Goal: Task Accomplishment & Management: Use online tool/utility

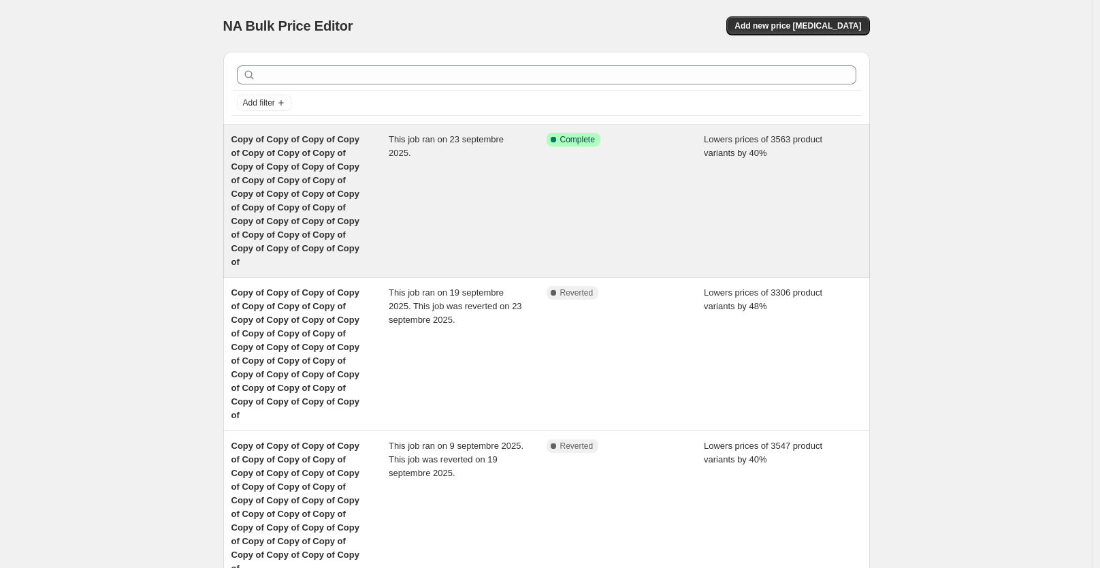
click at [337, 184] on span "Copy of Copy of Copy of Copy of Copy of Copy of Copy of Copy of Copy of Copy of…" at bounding box center [295, 200] width 128 height 133
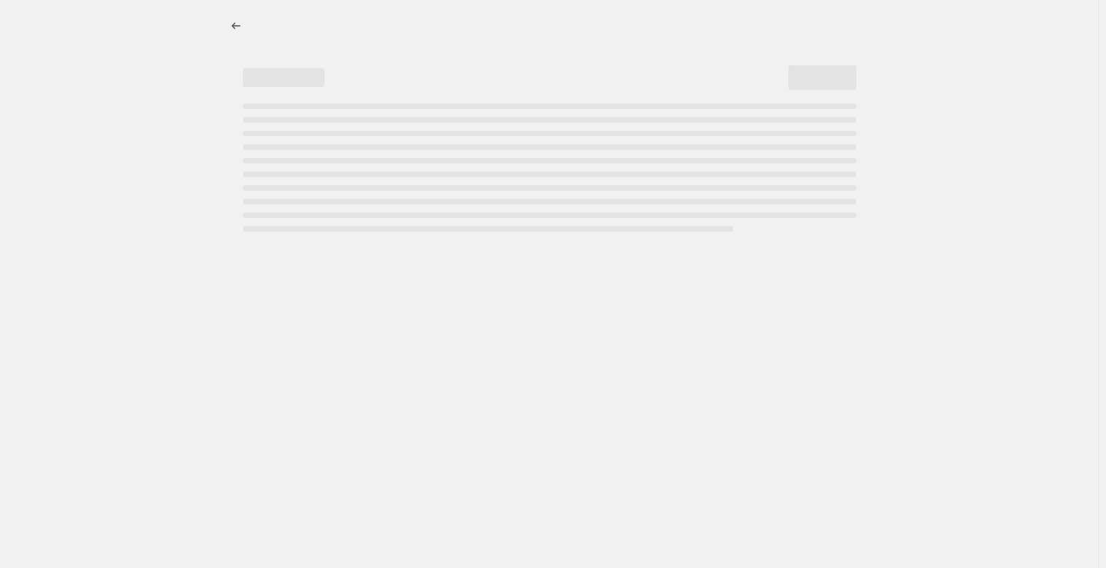
select select "percentage"
select select "not_equal"
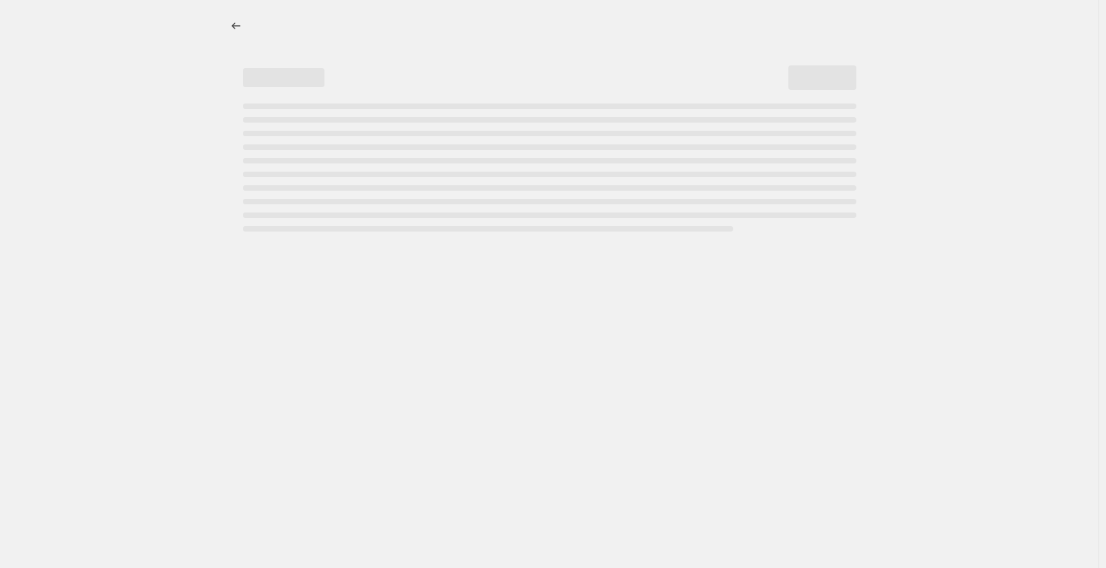
select select "not_equal"
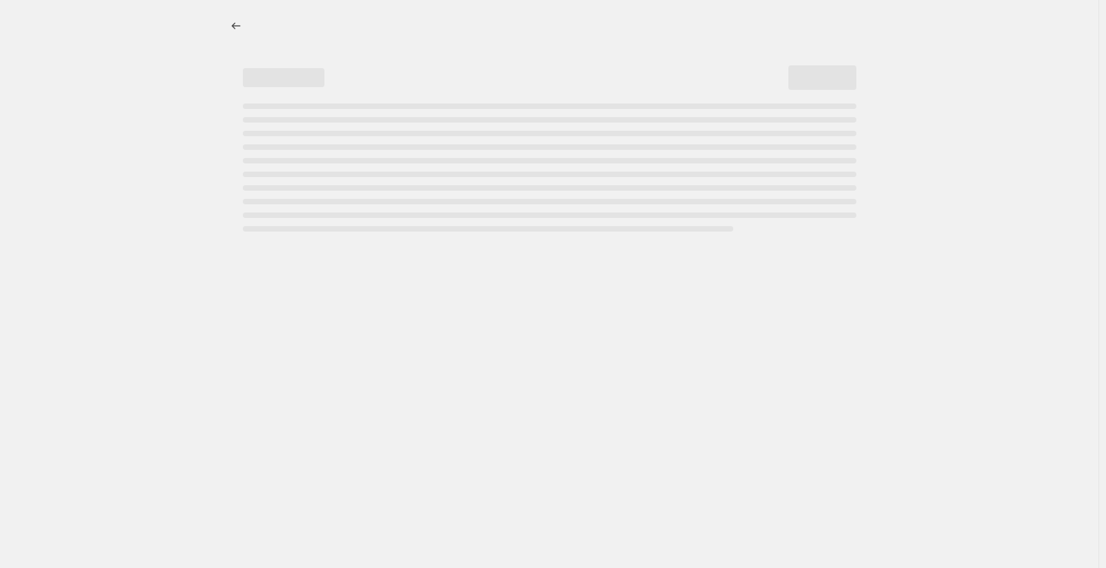
select select "not_equal"
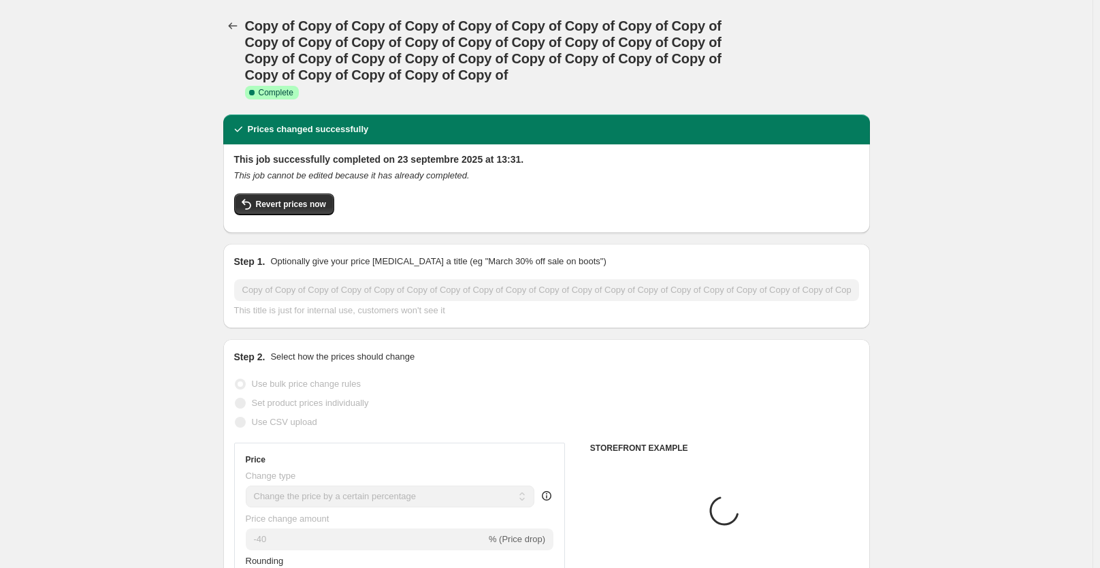
select select "collection"
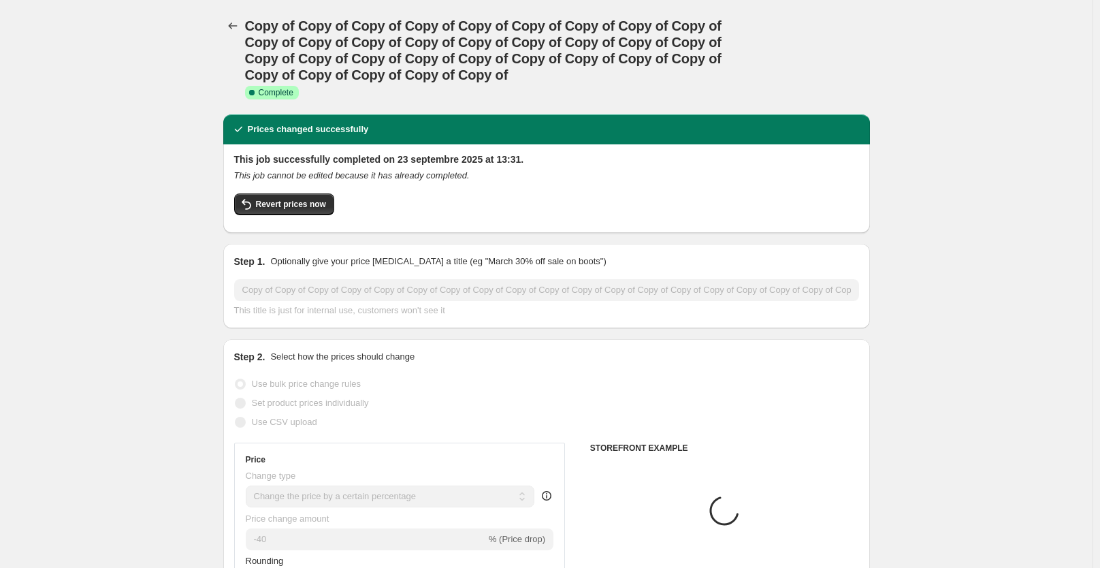
select select "collection"
select select "tag"
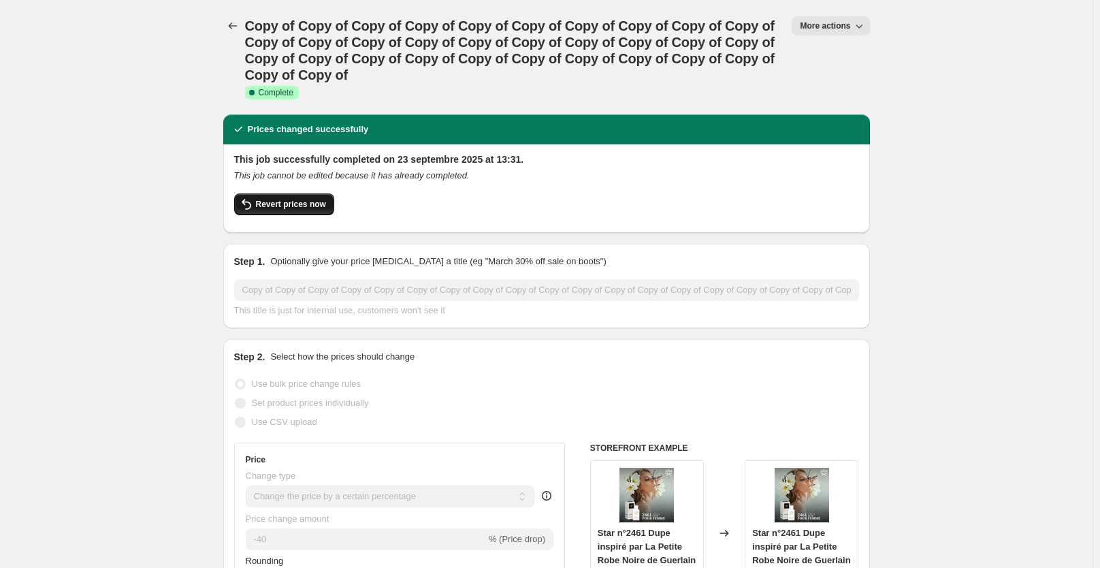
click at [294, 203] on span "Revert prices now" at bounding box center [291, 204] width 70 height 11
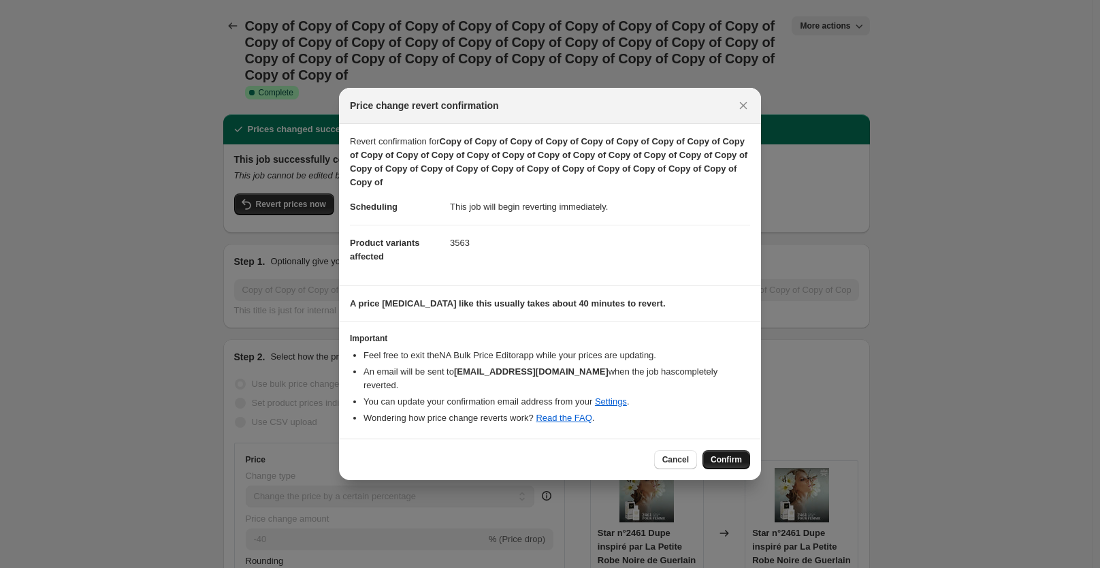
click at [729, 455] on span "Confirm" at bounding box center [725, 459] width 31 height 11
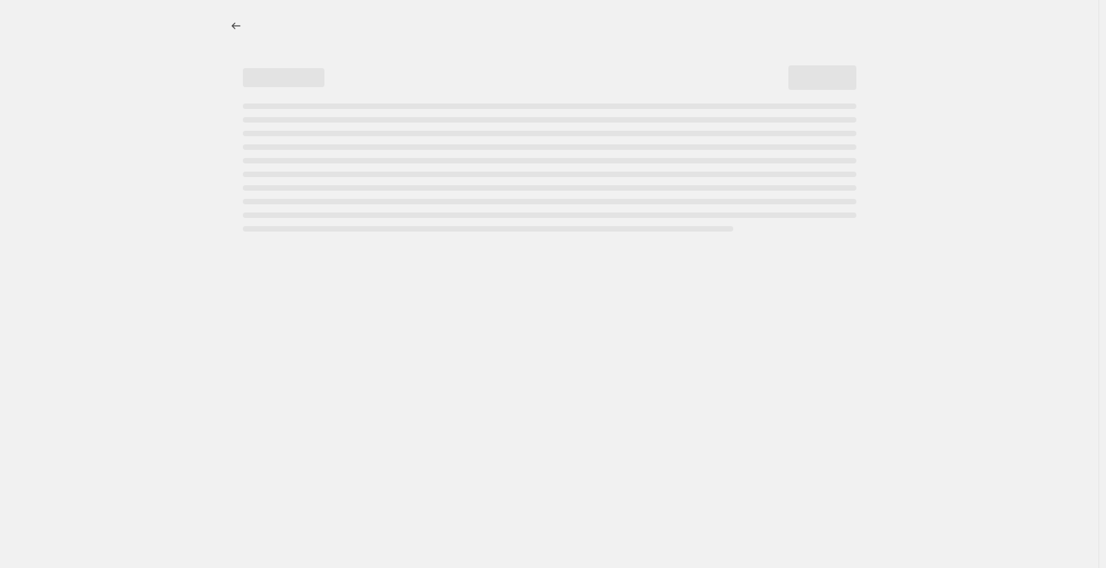
select select "percentage"
select select "collection"
select select "not_equal"
select select "collection"
select select "not_equal"
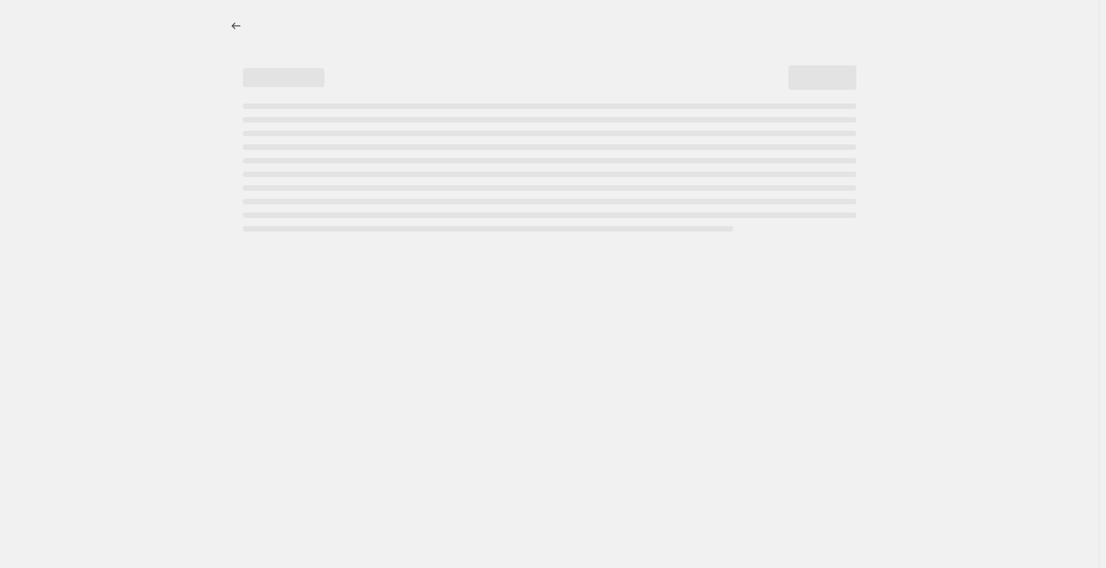
select select "collection"
select select "not_equal"
select select "collection"
select select "not_equal"
select select "collection"
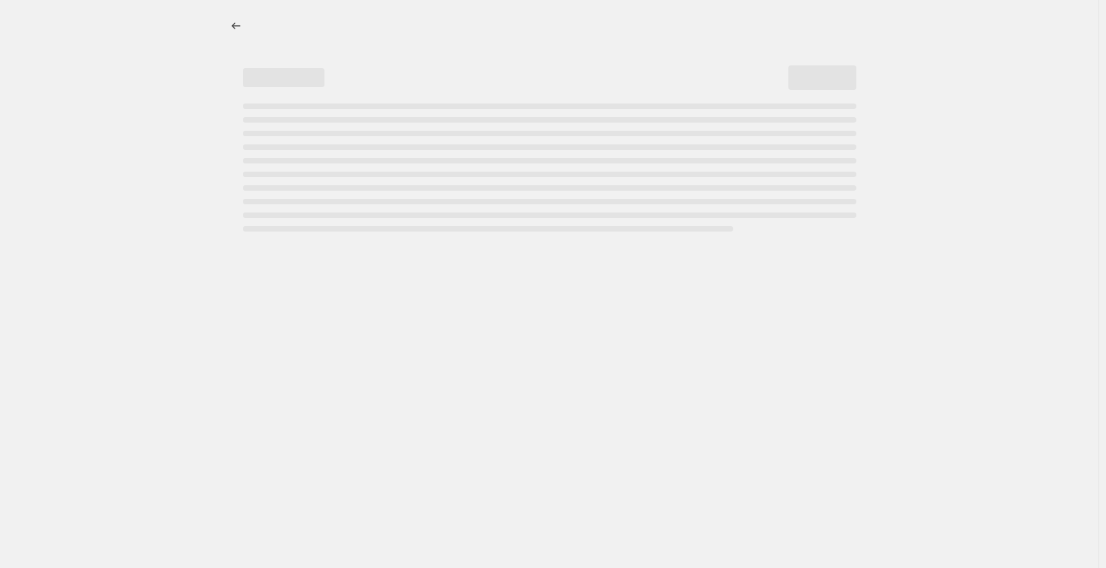
select select "not_equal"
select select "collection"
select select "not_equal"
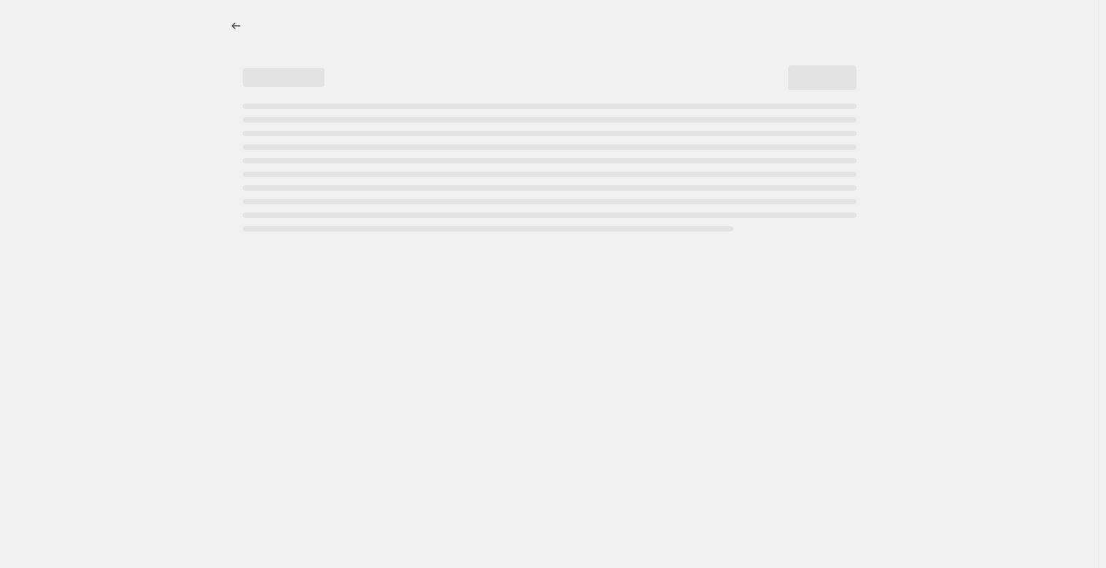
select select "not_equal"
select select "collection"
select select "not_equal"
select select "tag"
select select "not_equal"
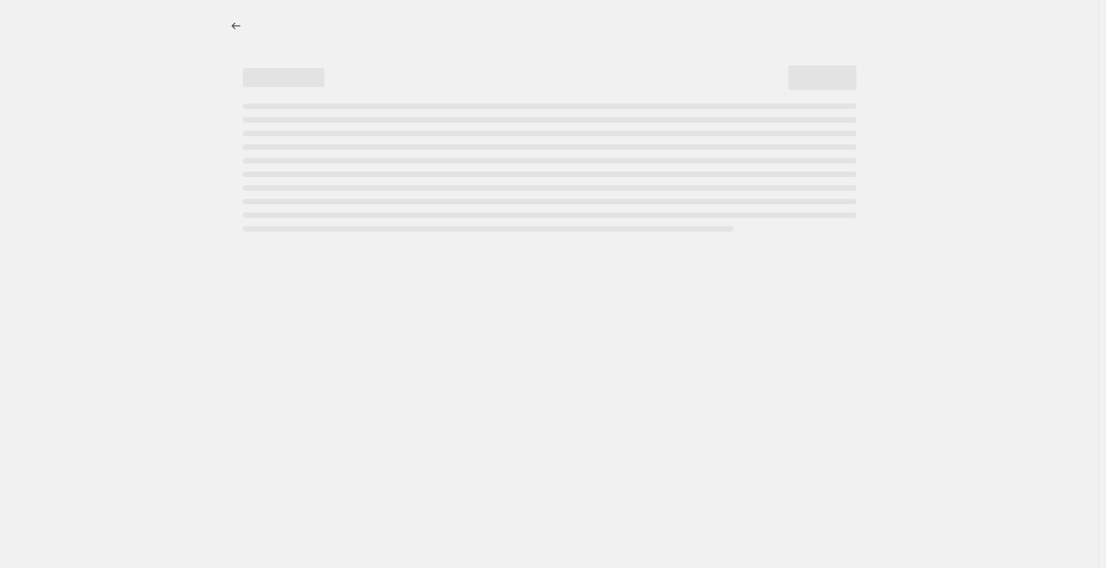
select select "not_equal"
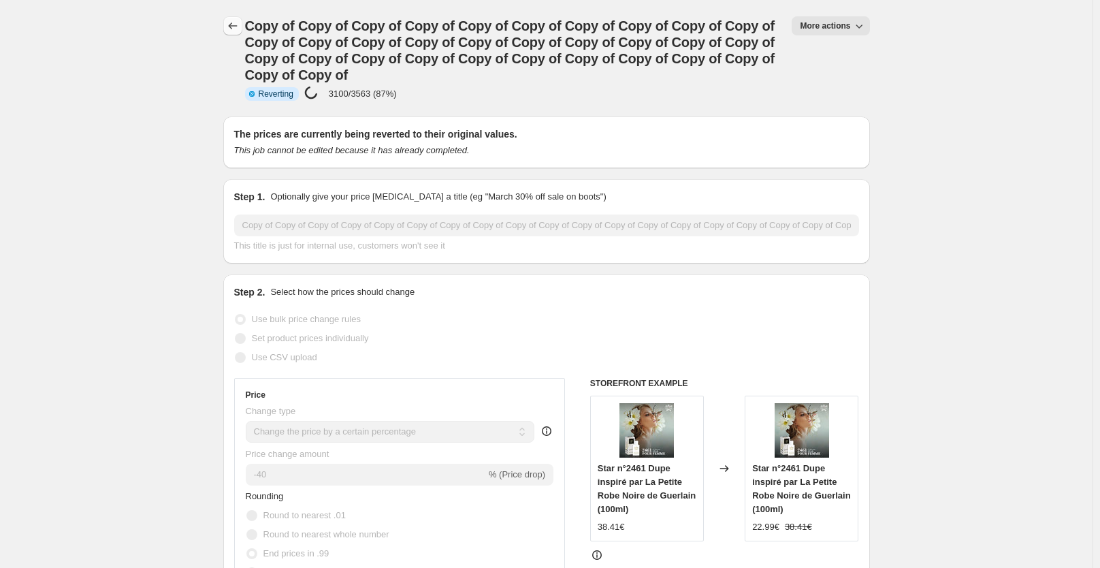
click at [240, 25] on icon "Price change jobs" at bounding box center [233, 26] width 14 height 14
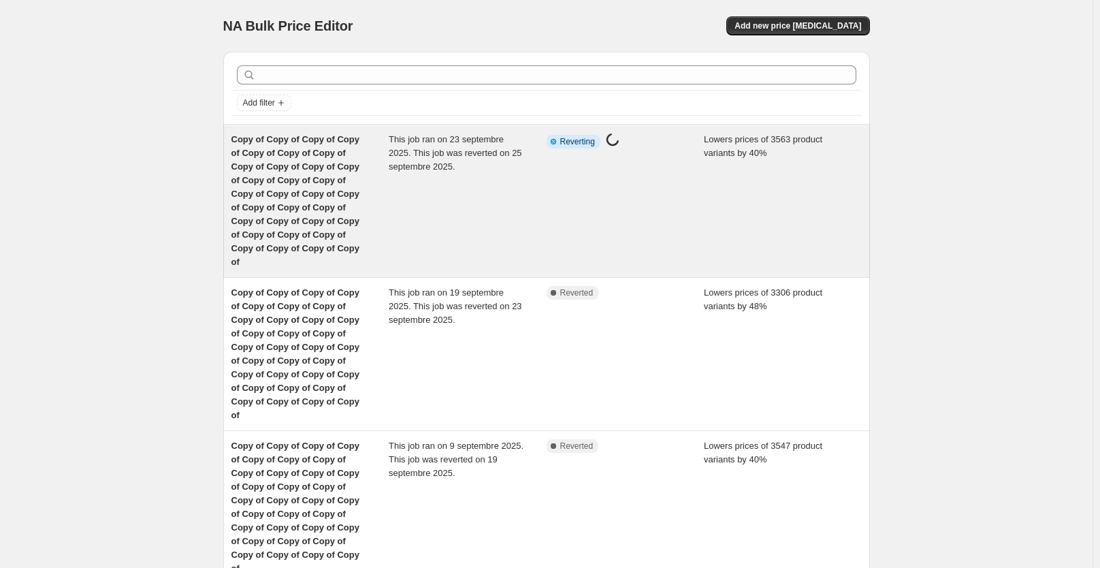
click at [485, 189] on div "This job ran on 23 septembre 2025. This job was reverted on 25 septembre 2025." at bounding box center [468, 201] width 158 height 136
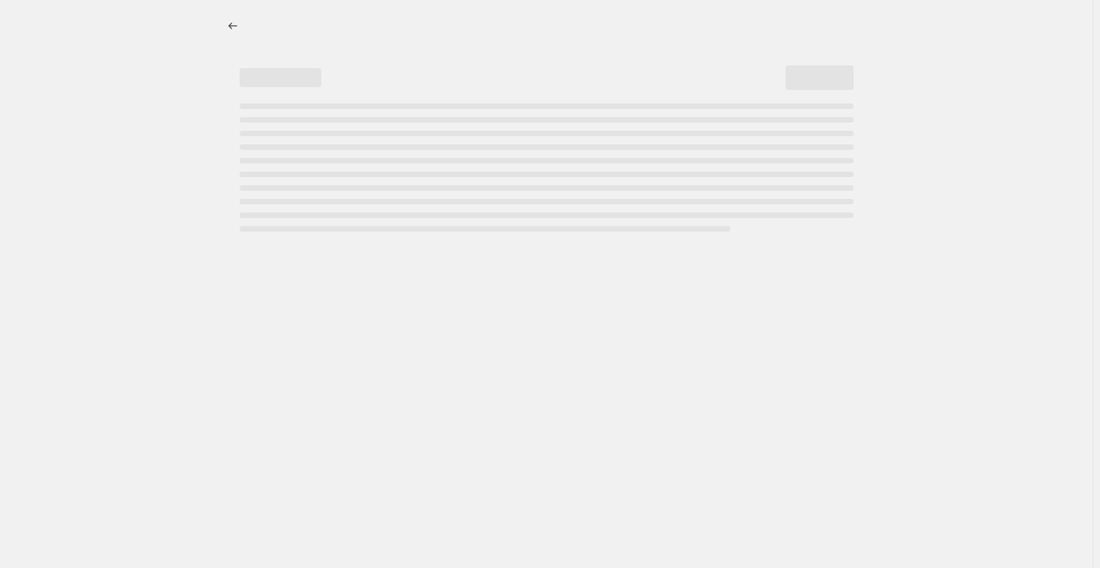
select select "percentage"
select select "collection"
select select "not_equal"
select select "collection"
select select "not_equal"
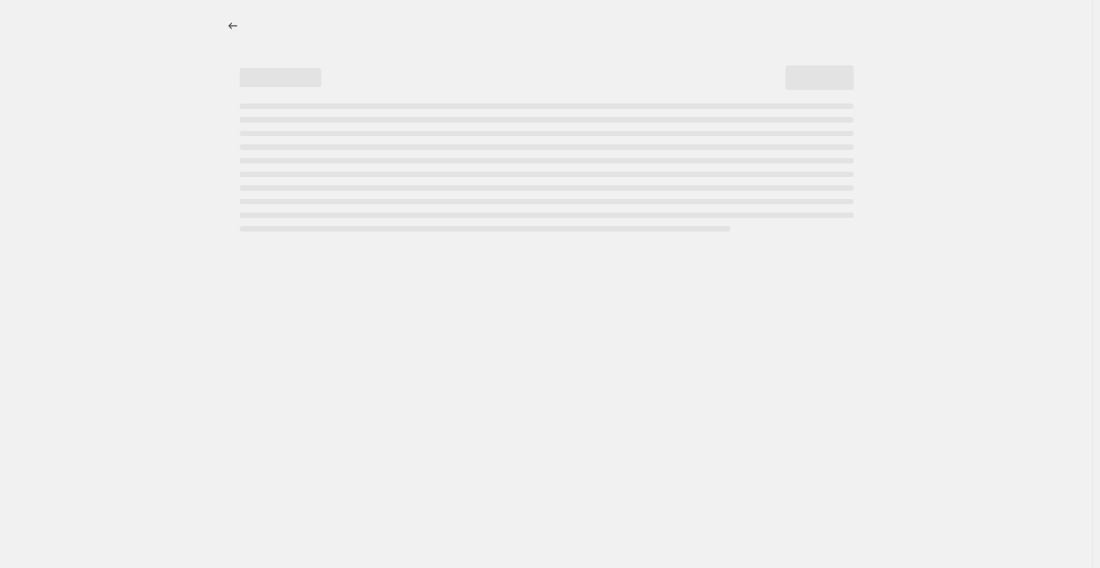
select select "collection"
select select "not_equal"
select select "collection"
select select "not_equal"
select select "collection"
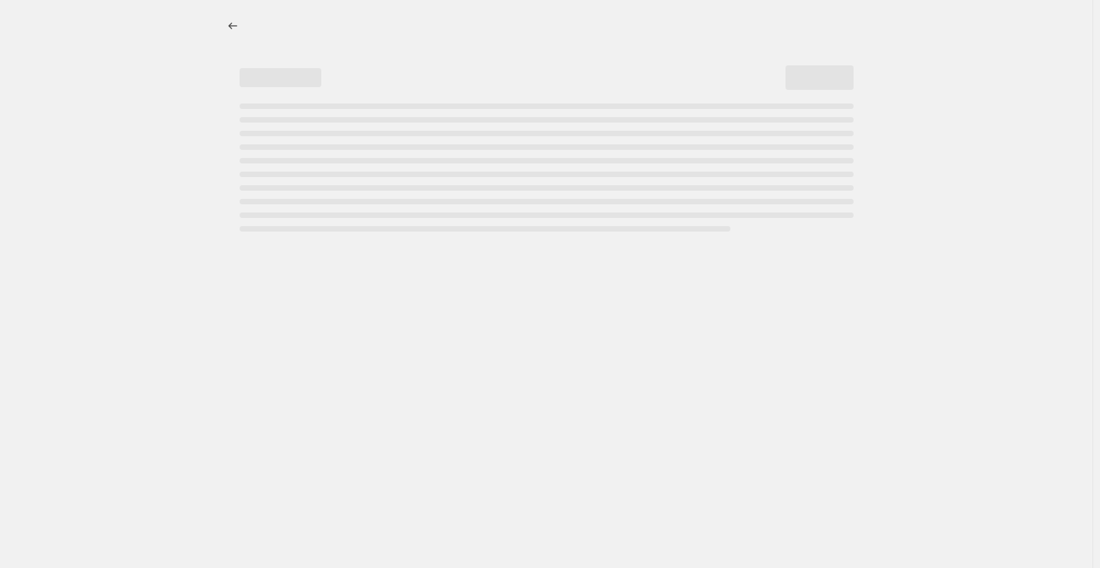
select select "not_equal"
select select "collection"
select select "not_equal"
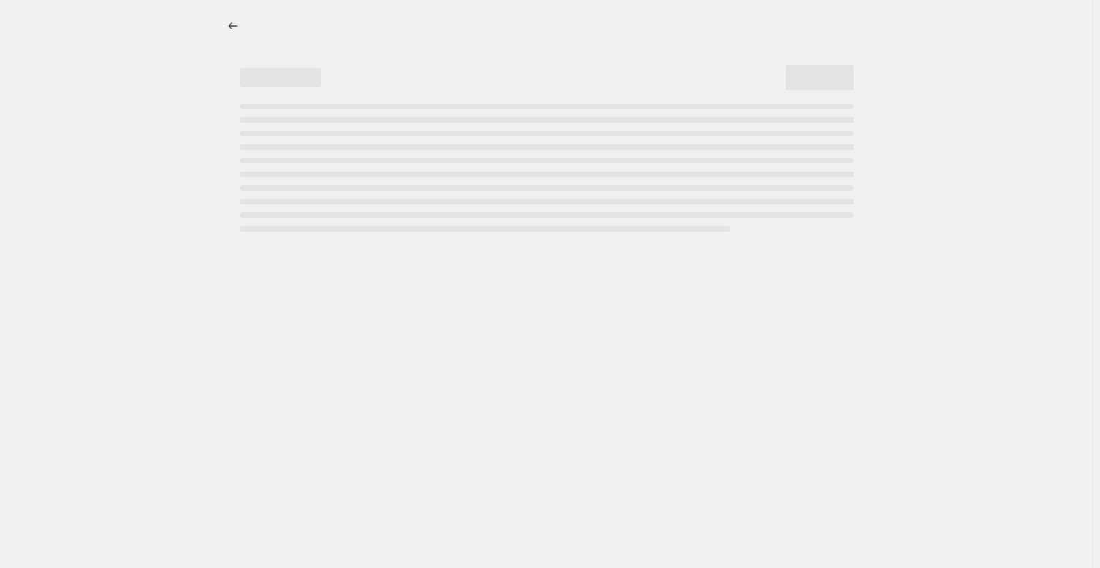
select select "not_equal"
select select "collection"
select select "not_equal"
select select "tag"
select select "not_equal"
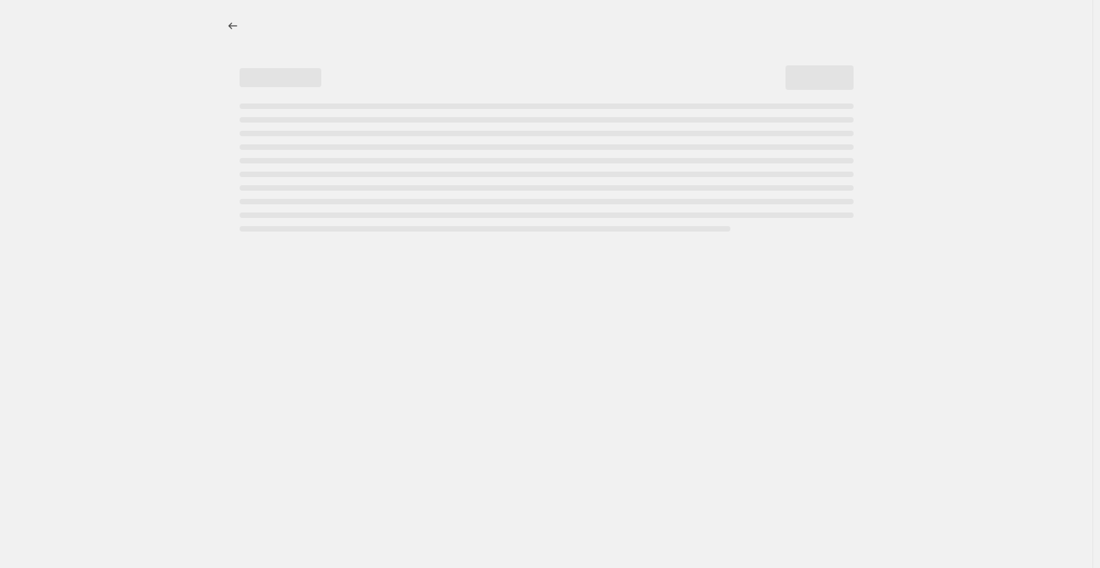
select select "not_equal"
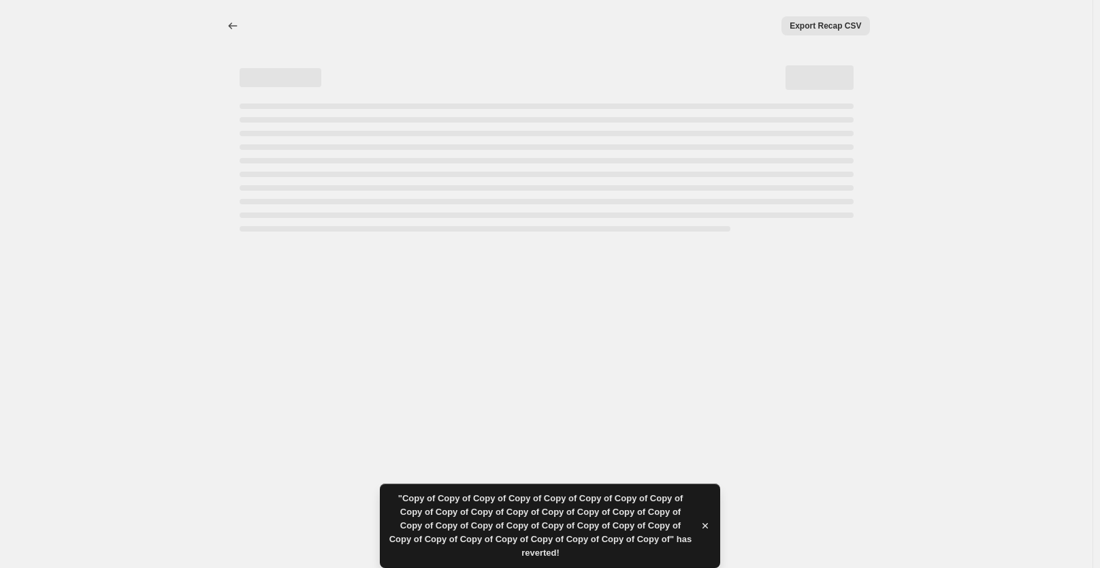
select select "percentage"
select select "collection"
select select "not_equal"
select select "collection"
select select "not_equal"
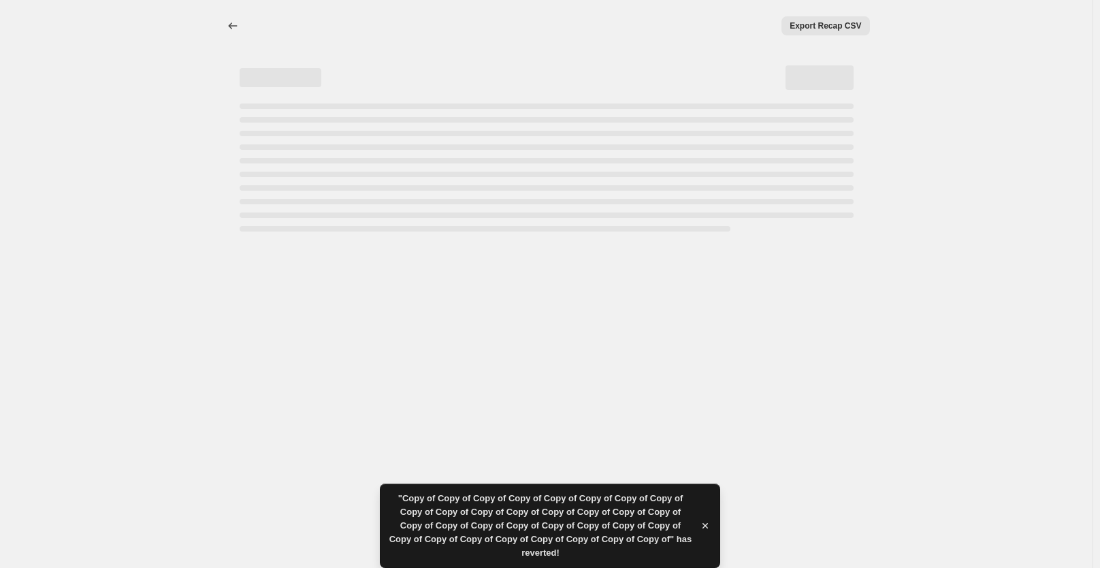
select select "collection"
select select "not_equal"
select select "collection"
select select "not_equal"
select select "collection"
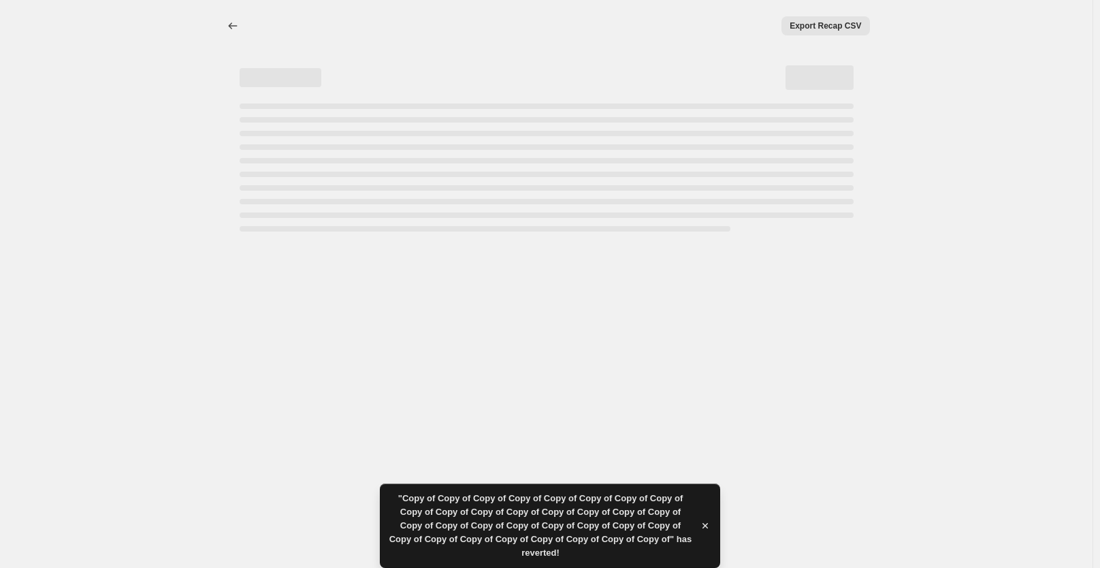
select select "not_equal"
select select "collection"
select select "not_equal"
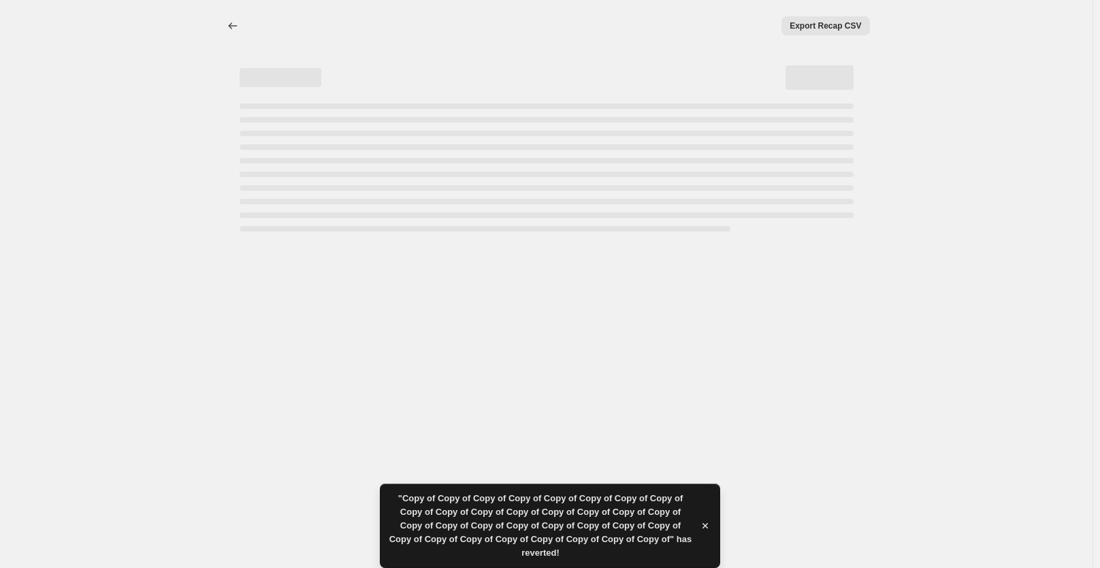
select select "not_equal"
select select "collection"
select select "not_equal"
select select "tag"
select select "not_equal"
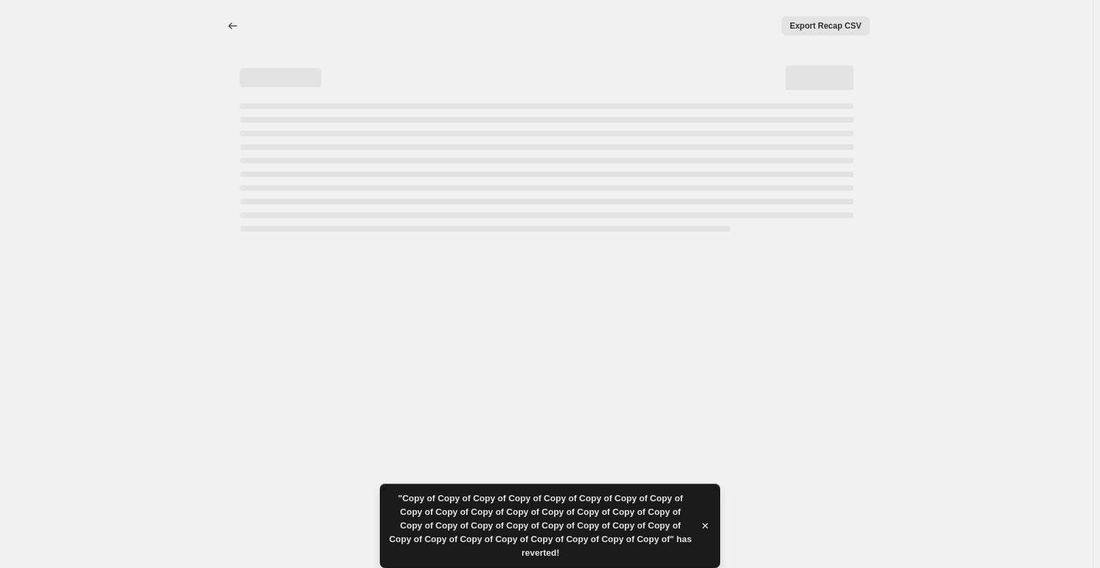
select select "not_equal"
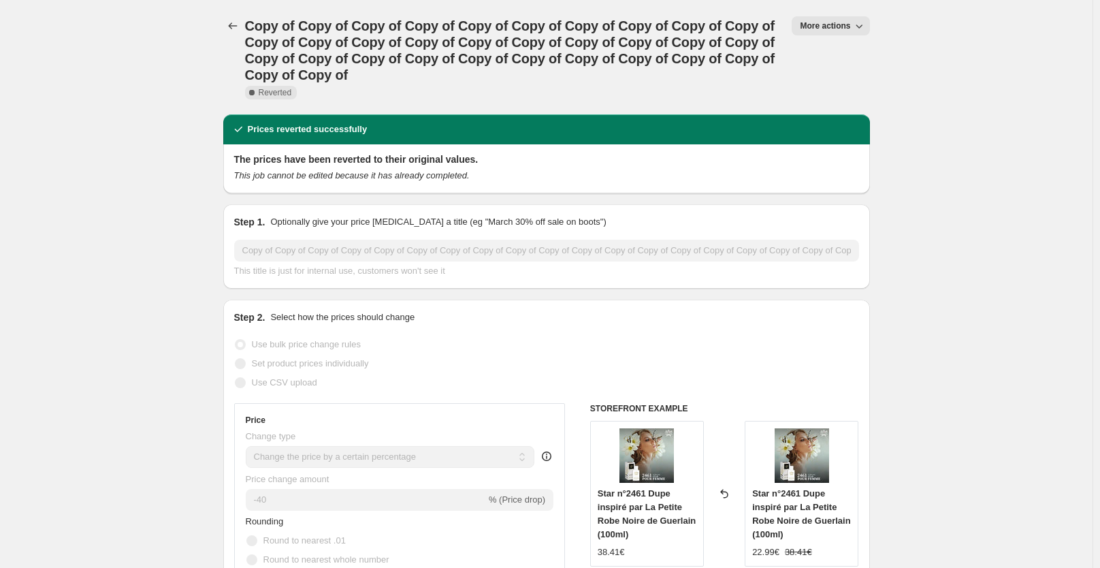
click at [857, 28] on icon "button" at bounding box center [859, 26] width 14 height 14
click at [851, 51] on span "Copy to new job" at bounding box center [837, 54] width 63 height 10
select select "percentage"
select select "collection"
select select "not_equal"
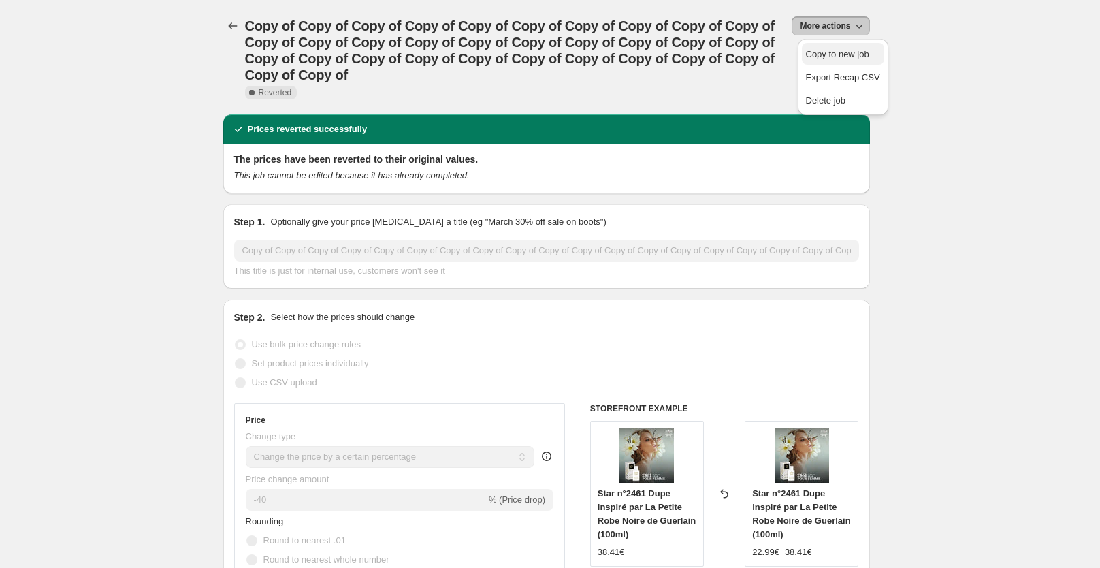
select select "collection"
select select "not_equal"
select select "collection"
select select "not_equal"
select select "collection"
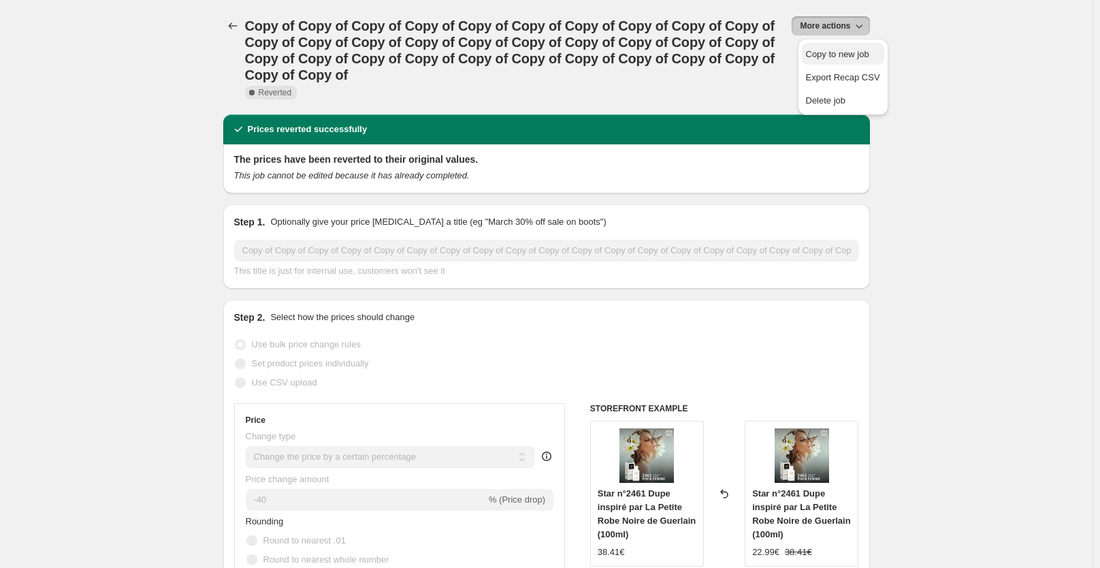
select select "not_equal"
select select "collection"
select select "not_equal"
select select "collection"
select select "not_equal"
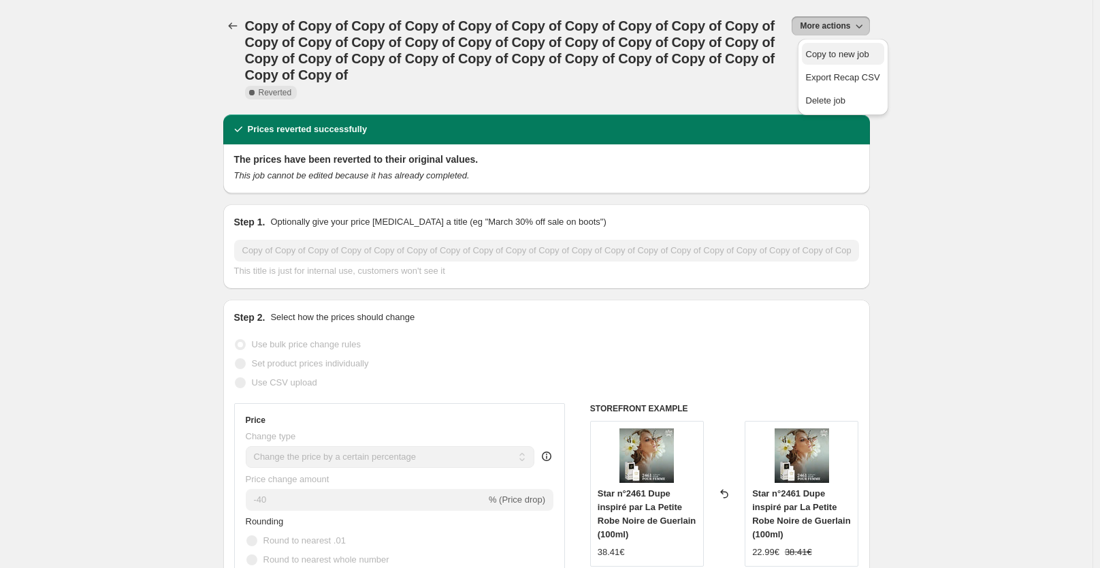
select select "not_equal"
select select "collection"
select select "not_equal"
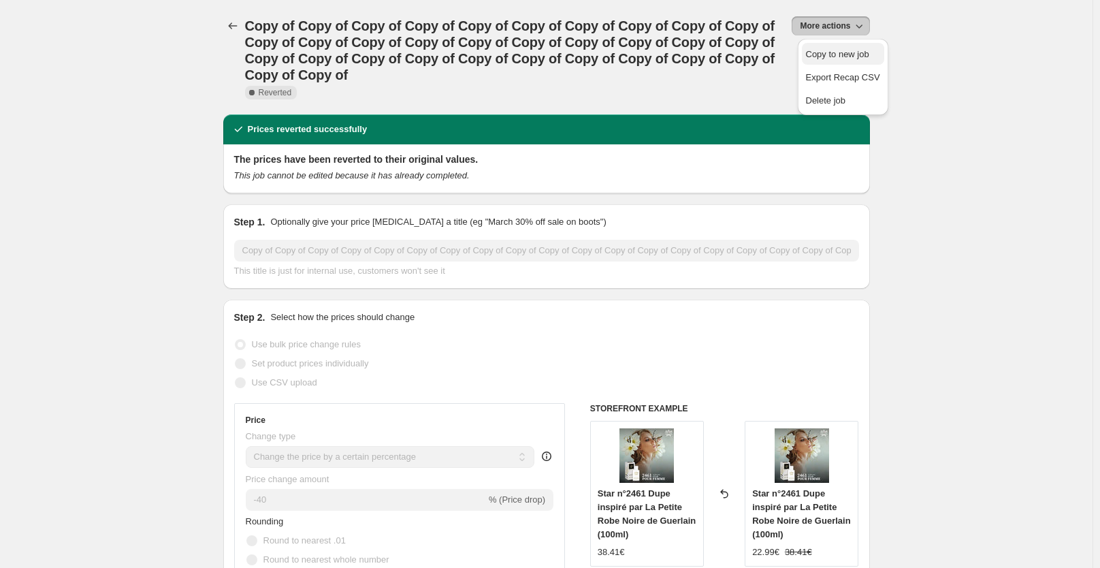
select select "tag"
select select "not_equal"
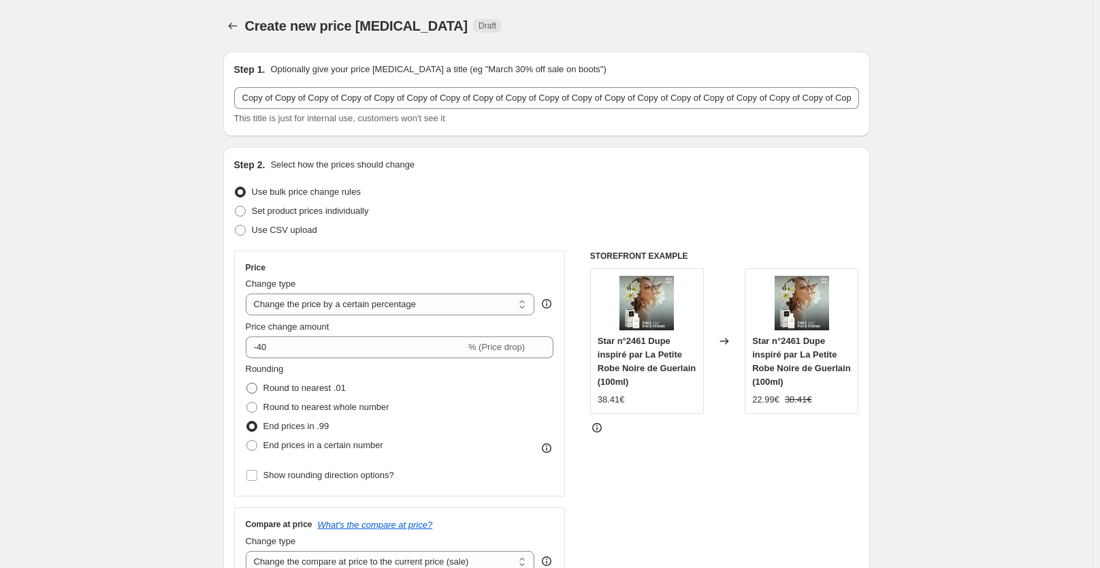
click at [278, 389] on span "Round to nearest .01" at bounding box center [304, 387] width 82 height 10
click at [247, 383] on input "Round to nearest .01" at bounding box center [246, 382] width 1 height 1
radio input "true"
click at [614, 465] on div "STOREFRONT EXAMPLE Star n°2461 Dupe inspiré par La Petite Robe Noire de Guerlai…" at bounding box center [724, 416] width 269 height 333
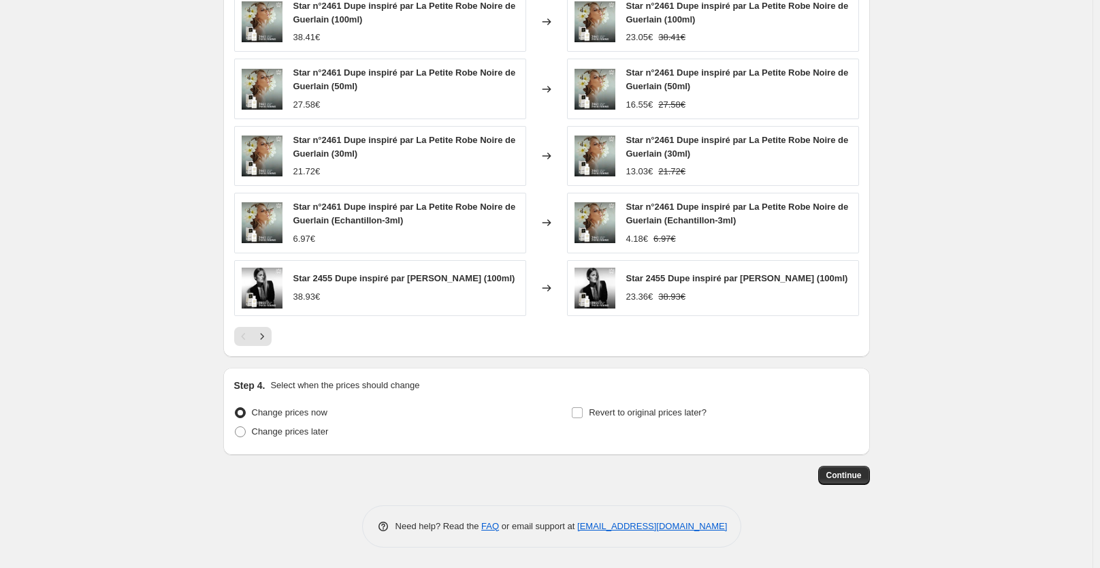
scroll to position [1298, 0]
click at [868, 467] on button "Continue" at bounding box center [844, 474] width 52 height 19
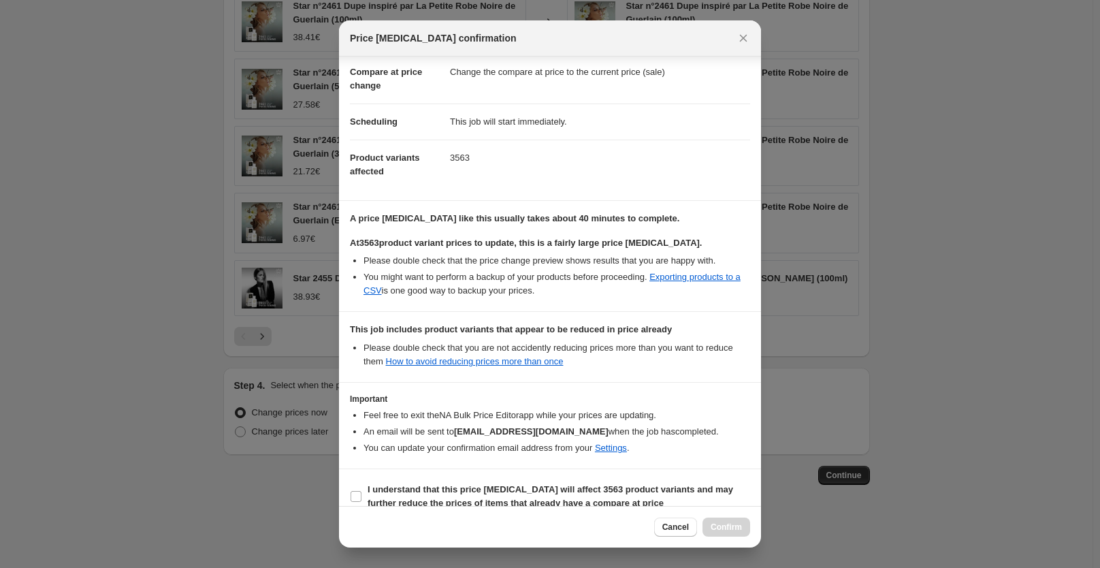
scroll to position [121, 0]
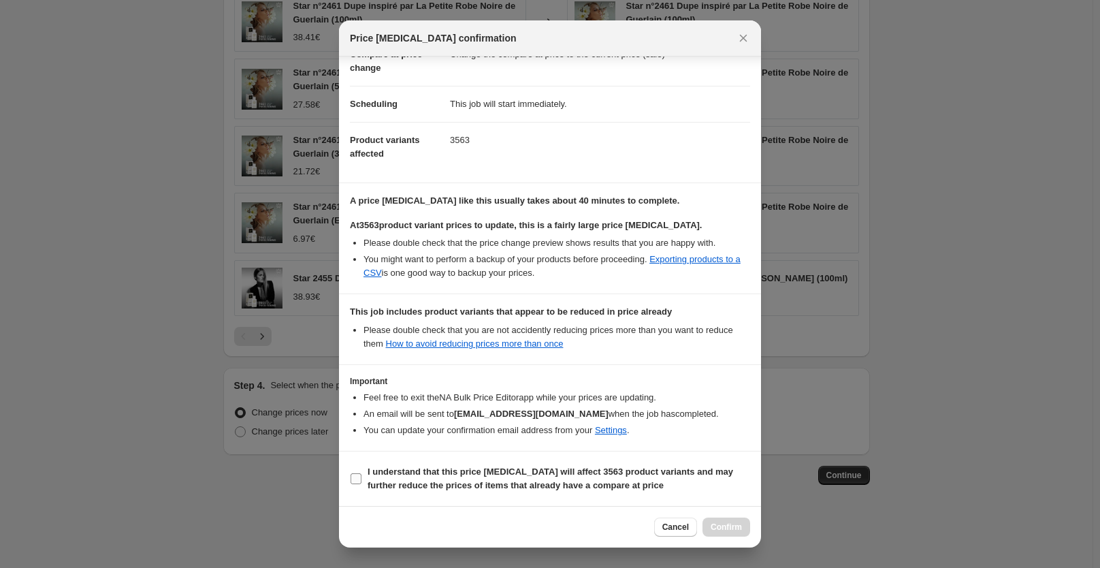
click at [486, 478] on span "I understand that this price change job will affect 3563 product variants and m…" at bounding box center [558, 478] width 382 height 27
click at [361, 478] on input "I understand that this price change job will affect 3563 product variants and m…" at bounding box center [355, 478] width 11 height 11
checkbox input "true"
click at [732, 521] on button "Confirm" at bounding box center [726, 526] width 48 height 19
type input "Copy of Copy of Copy of Copy of Copy of Copy of Copy of Copy of Copy of Copy of…"
